Goal: Task Accomplishment & Management: Use online tool/utility

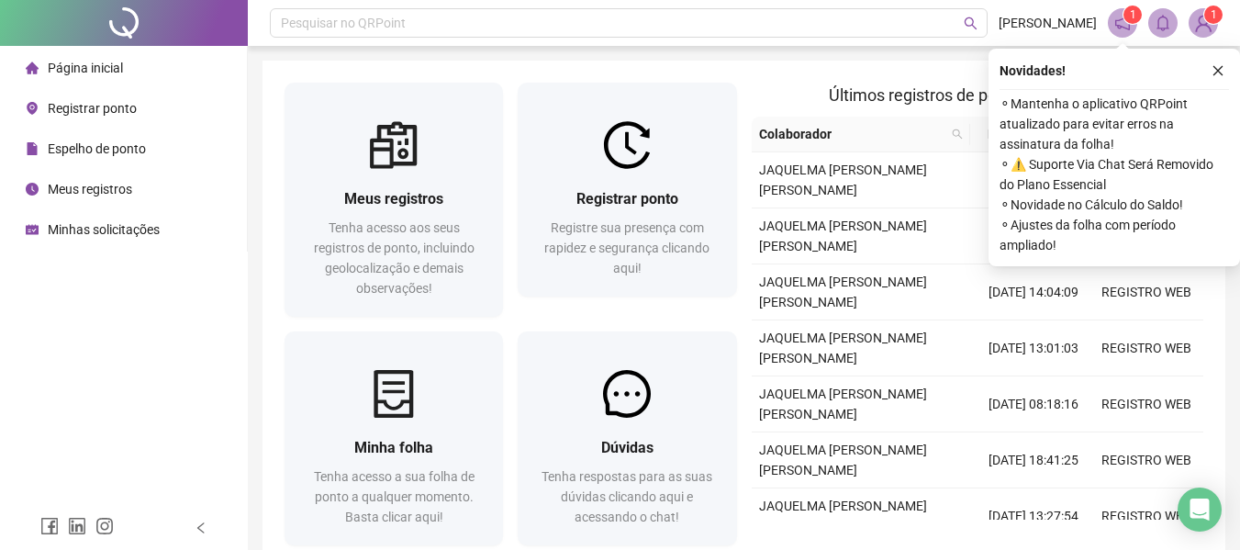
click at [96, 106] on span "Registrar ponto" at bounding box center [92, 108] width 89 height 15
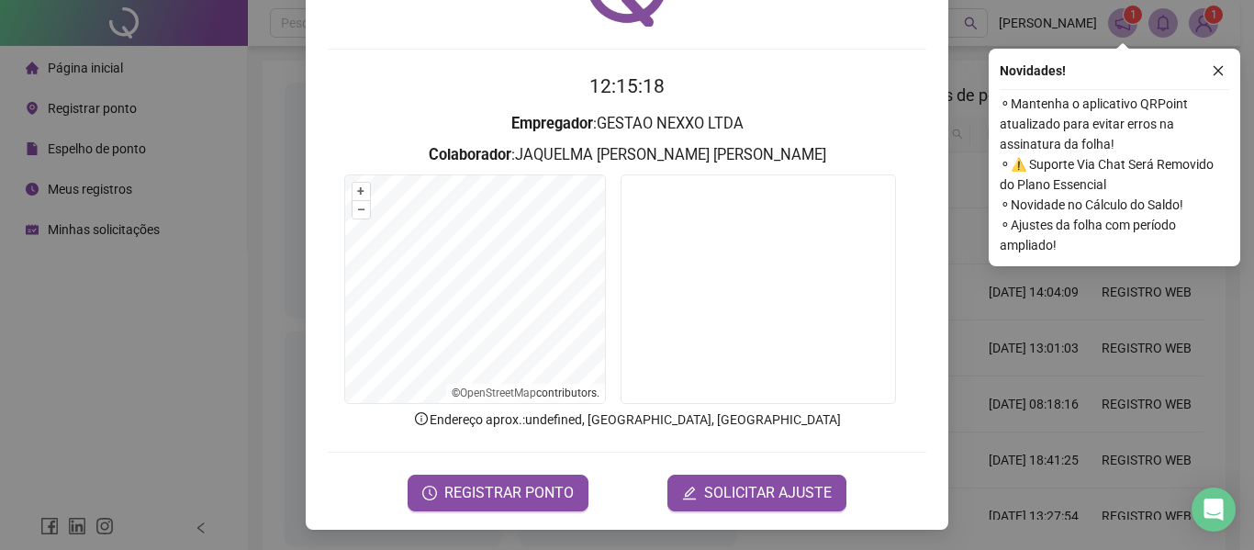
scroll to position [127, 0]
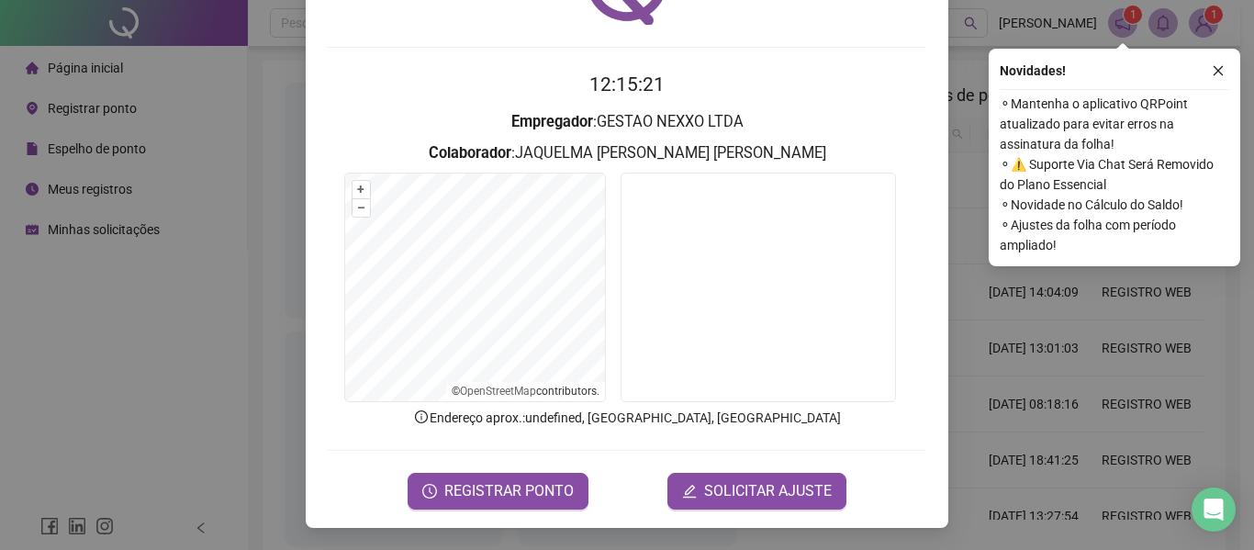
drag, startPoint x: 1213, startPoint y: 67, endPoint x: 925, endPoint y: 158, distance: 301.3
click at [1206, 67] on div "Novidades !" at bounding box center [1114, 71] width 229 height 22
drag, startPoint x: 1220, startPoint y: 73, endPoint x: 613, endPoint y: 45, distance: 607.4
click at [1211, 73] on button "button" at bounding box center [1218, 71] width 22 height 22
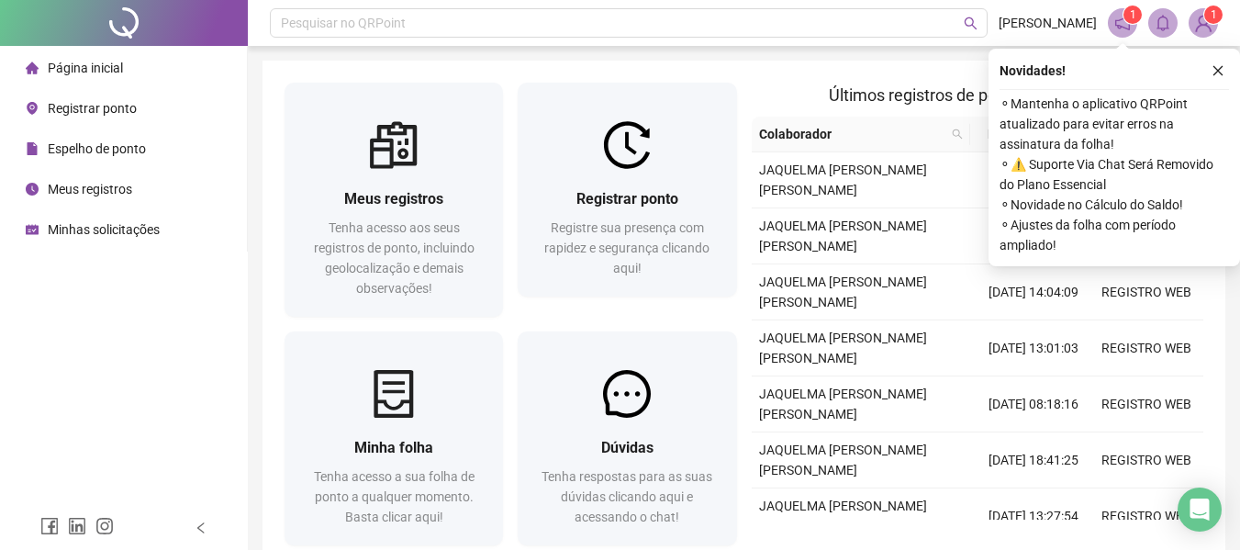
drag, startPoint x: 1221, startPoint y: 69, endPoint x: 1157, endPoint y: 73, distance: 64.4
click at [1219, 67] on icon "close" at bounding box center [1218, 70] width 13 height 13
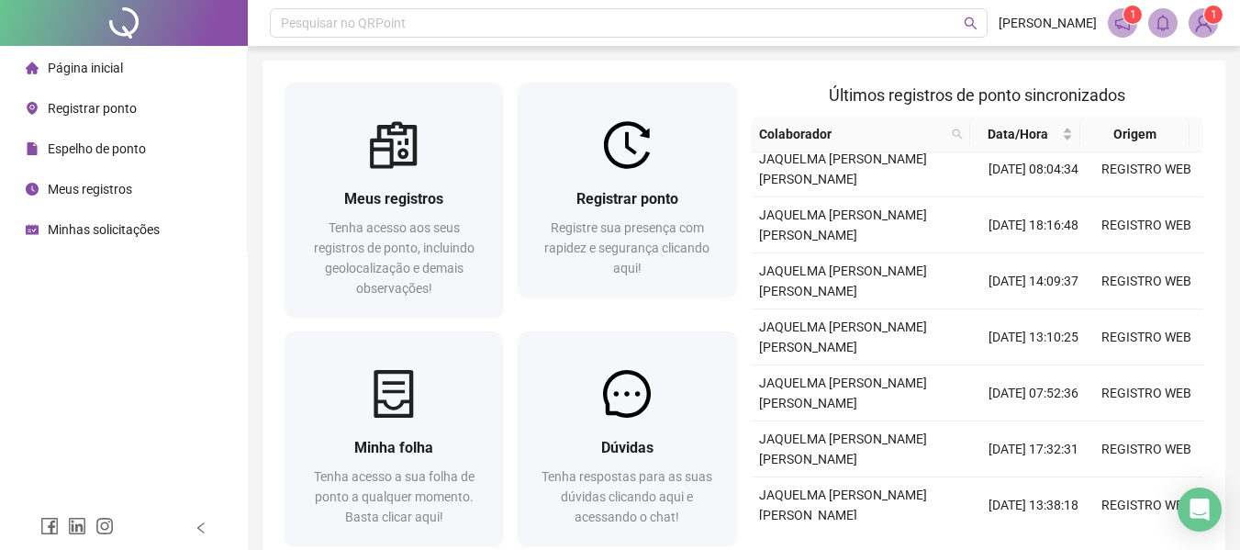
click at [1211, 21] on span "1" at bounding box center [1214, 14] width 6 height 13
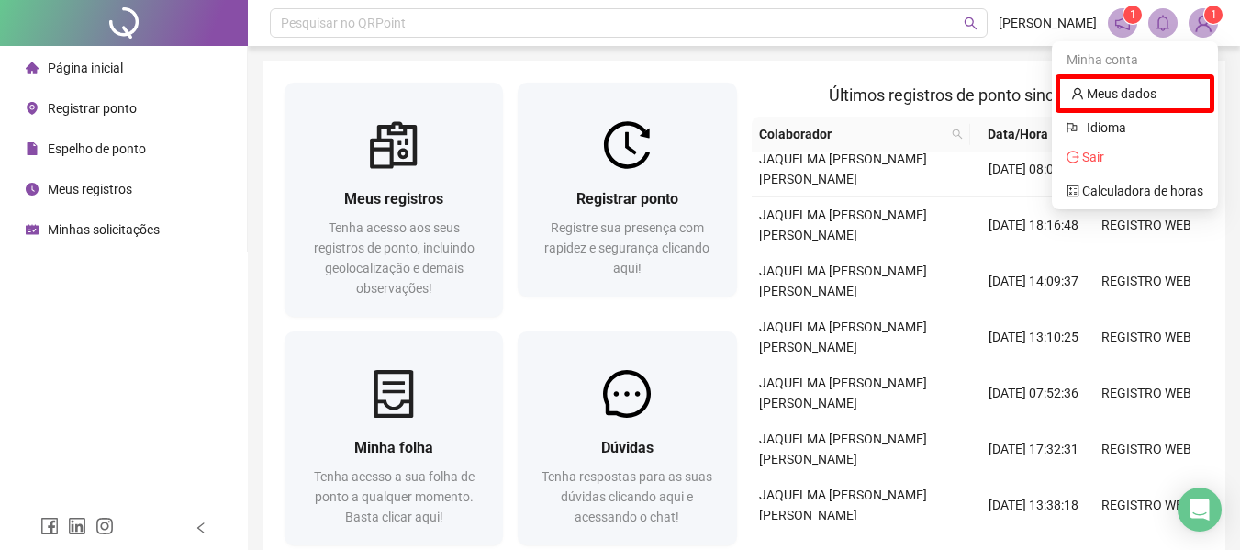
click at [105, 101] on span "Registrar ponto" at bounding box center [92, 108] width 89 height 15
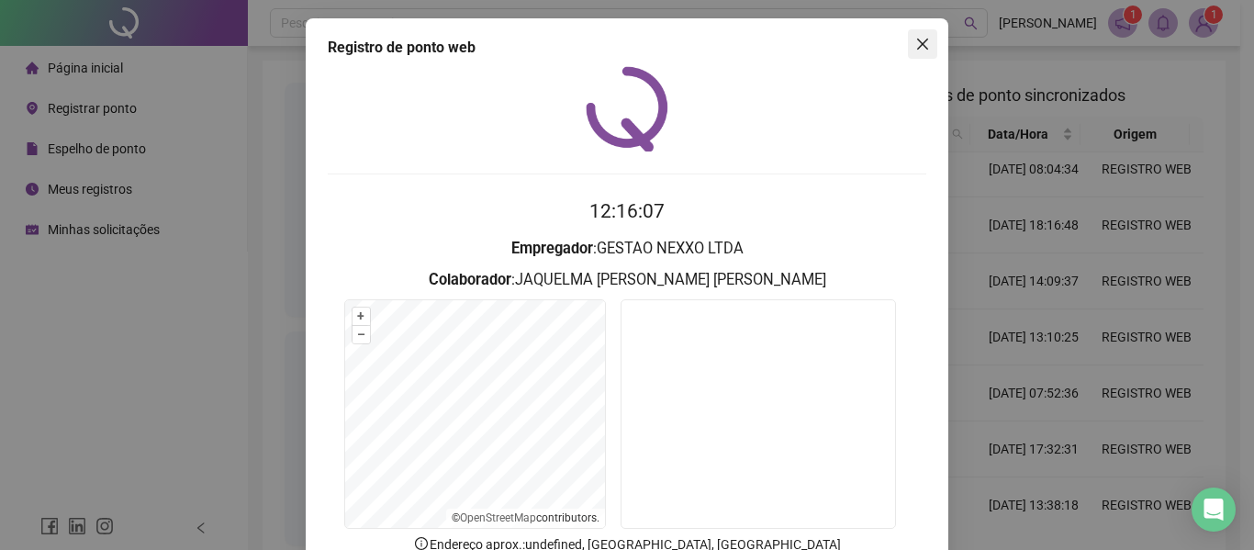
click at [917, 47] on icon "close" at bounding box center [922, 44] width 11 height 11
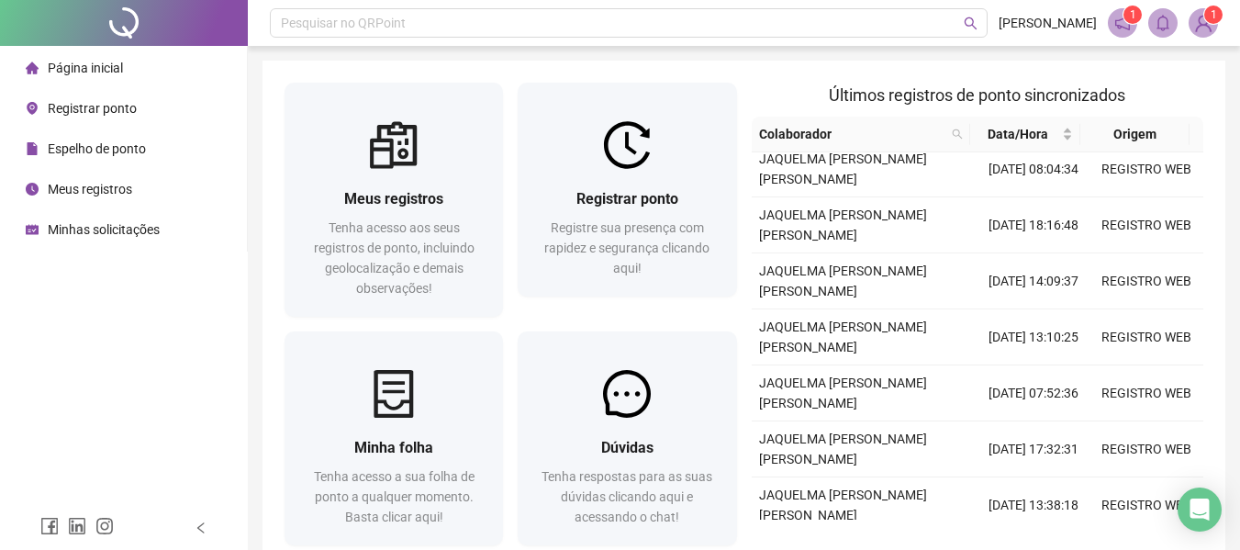
click at [1203, 26] on img at bounding box center [1204, 23] width 28 height 28
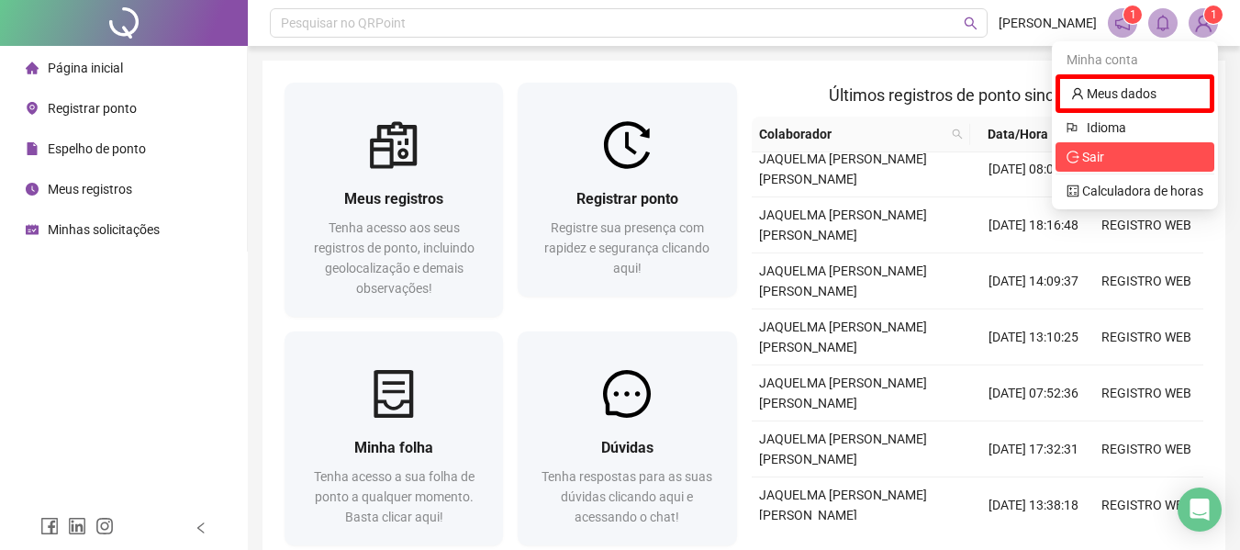
click at [1093, 162] on span "Sair" at bounding box center [1093, 157] width 22 height 15
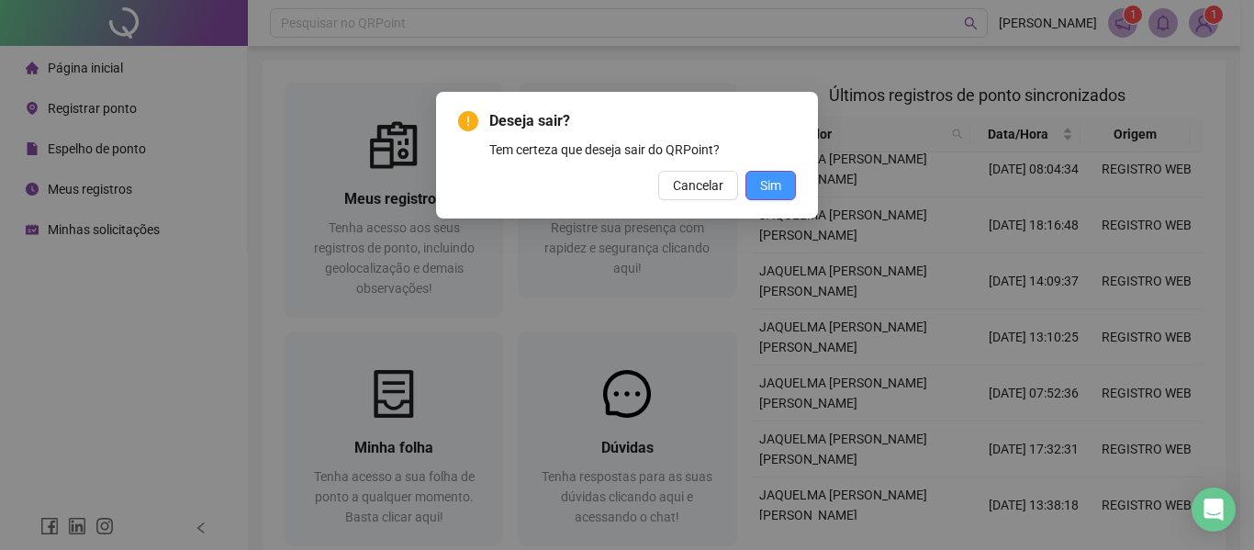
click at [778, 186] on span "Sim" at bounding box center [770, 185] width 21 height 20
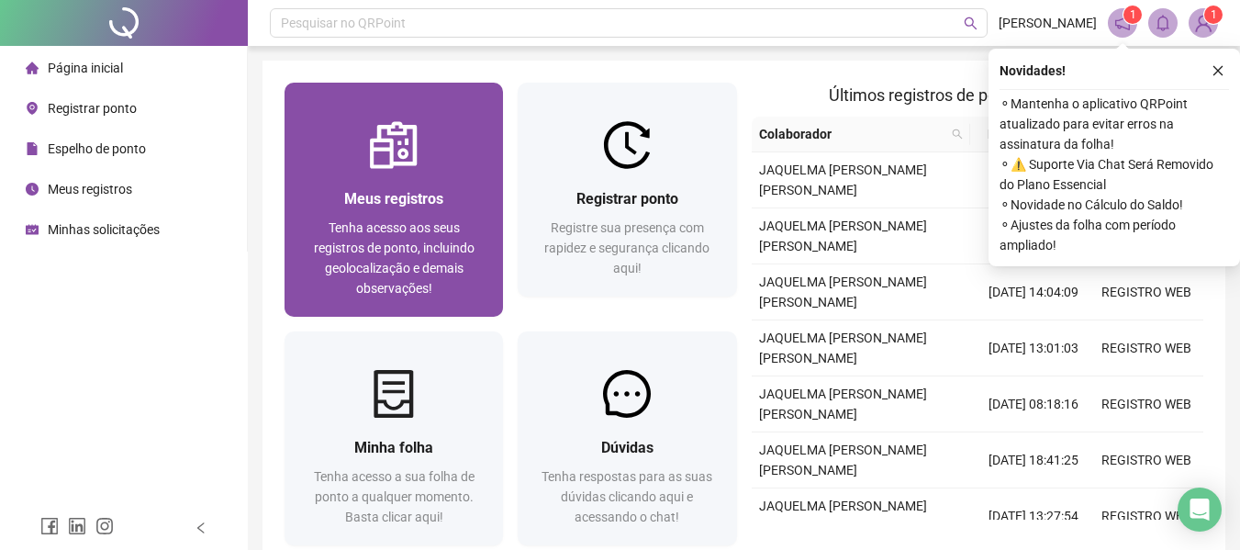
click at [422, 237] on div "Tenha acesso aos seus registros de ponto, incluindo geolocalização e demais obs…" at bounding box center [394, 258] width 174 height 81
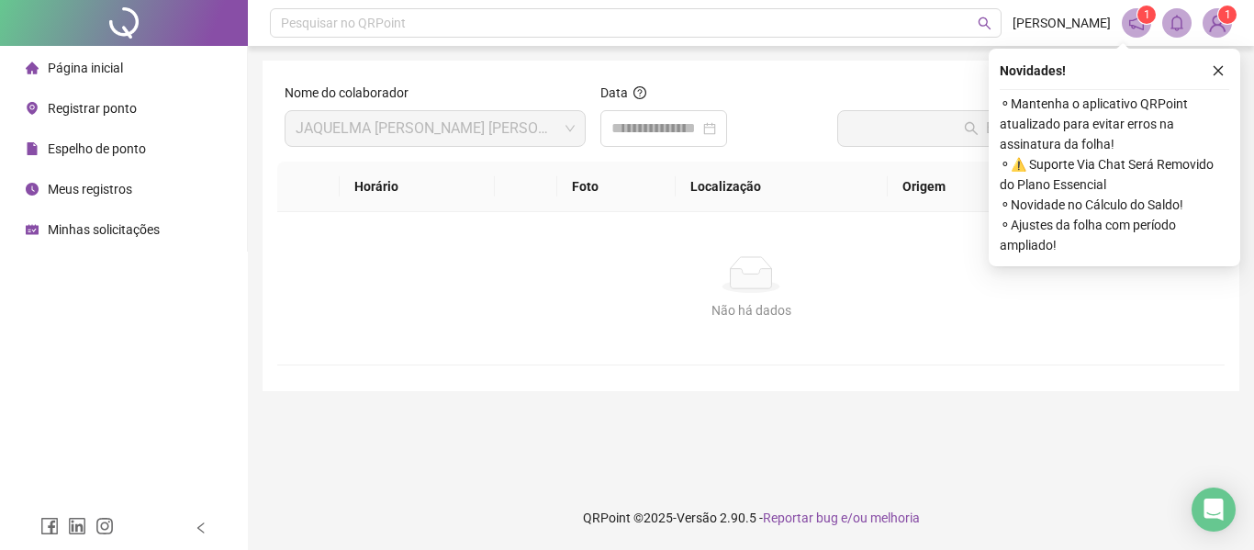
click at [100, 192] on span "Meus registros" at bounding box center [90, 189] width 84 height 15
click at [106, 192] on span "Meus registros" at bounding box center [90, 189] width 84 height 15
click at [120, 141] on span "Espelho de ponto" at bounding box center [97, 148] width 98 height 15
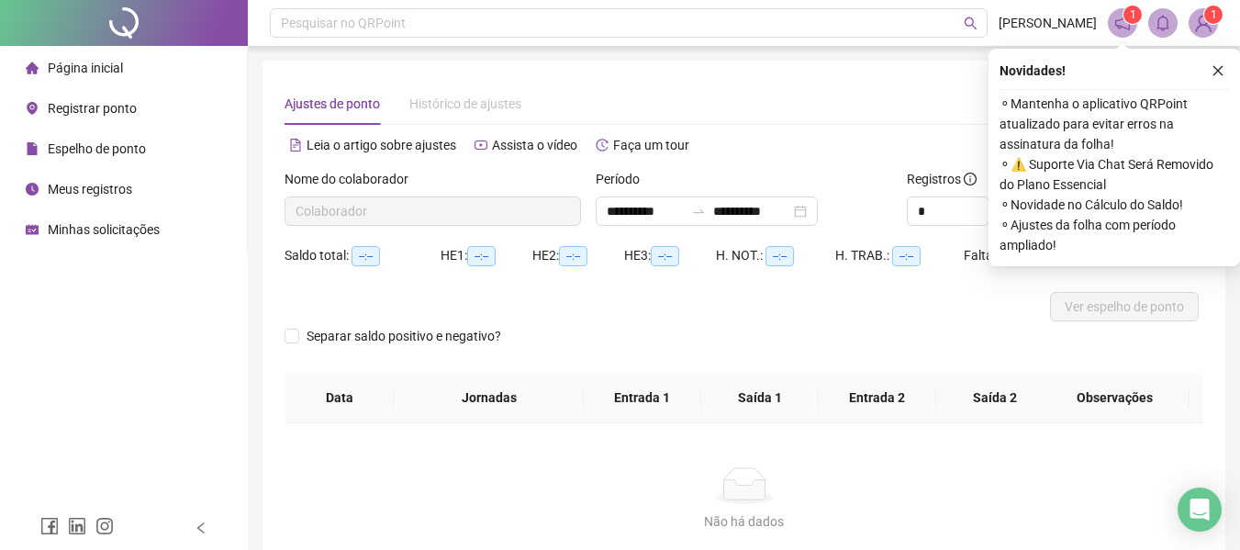
type input "**********"
drag, startPoint x: 1217, startPoint y: 66, endPoint x: 1195, endPoint y: 66, distance: 22.0
click at [1208, 66] on button "button" at bounding box center [1218, 71] width 22 height 22
